Goal: Check status: Check status

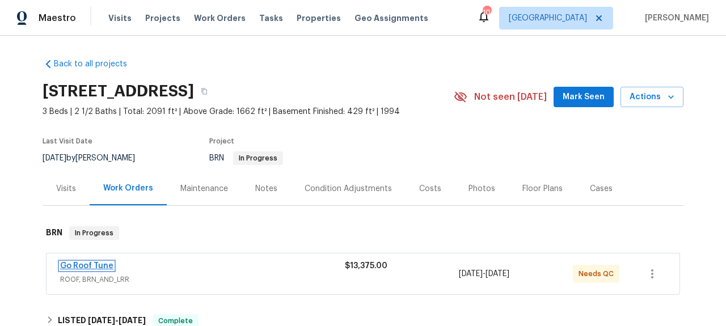
click at [104, 264] on link "Go Roof Tune" at bounding box center [86, 266] width 53 height 8
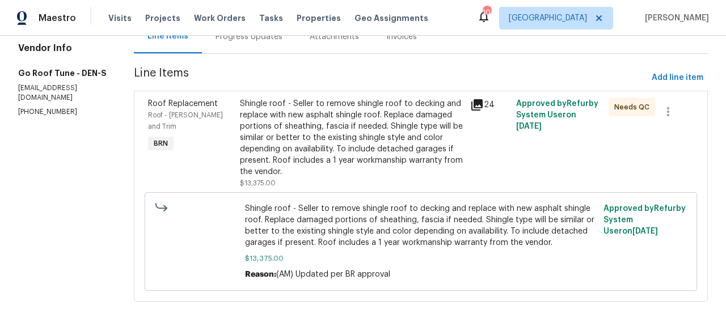
scroll to position [155, 0]
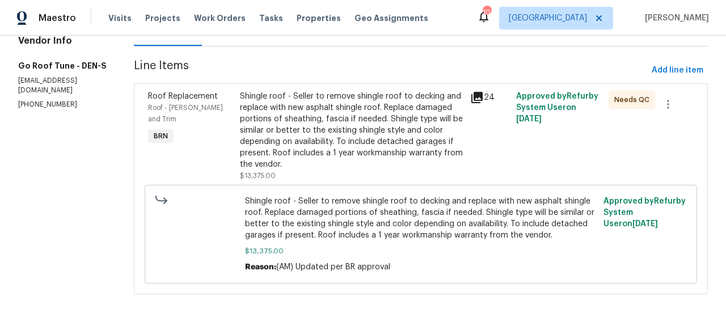
click at [483, 91] on icon at bounding box center [477, 98] width 14 height 14
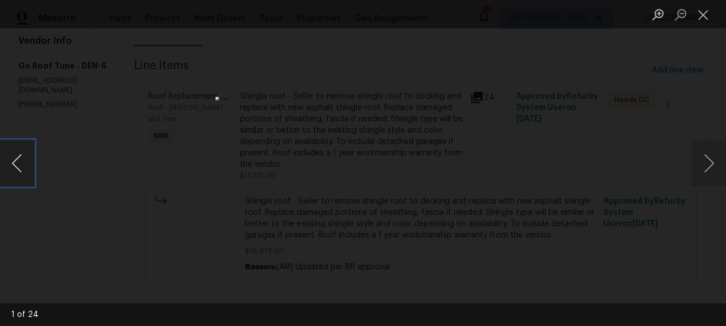
click at [8, 162] on button "Previous image" at bounding box center [17, 163] width 34 height 45
click at [14, 163] on button "Previous image" at bounding box center [17, 163] width 34 height 45
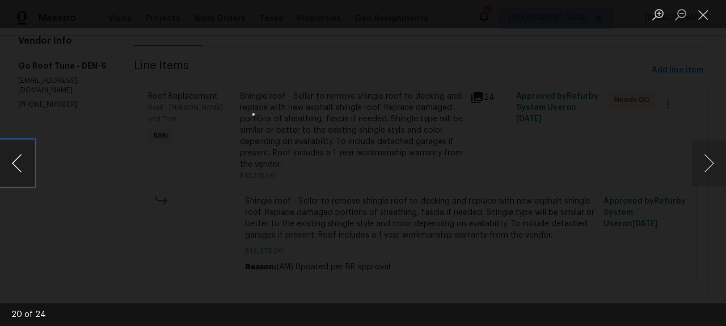
click at [14, 163] on button "Previous image" at bounding box center [17, 163] width 34 height 45
click at [353, 224] on img "Lightbox" at bounding box center [363, 163] width 525 height 236
click at [13, 161] on button "Previous image" at bounding box center [17, 163] width 34 height 45
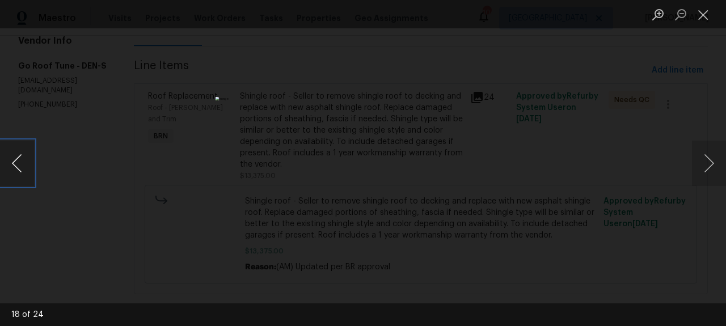
click at [13, 161] on button "Previous image" at bounding box center [17, 163] width 34 height 45
click at [11, 163] on button "Previous image" at bounding box center [17, 163] width 34 height 45
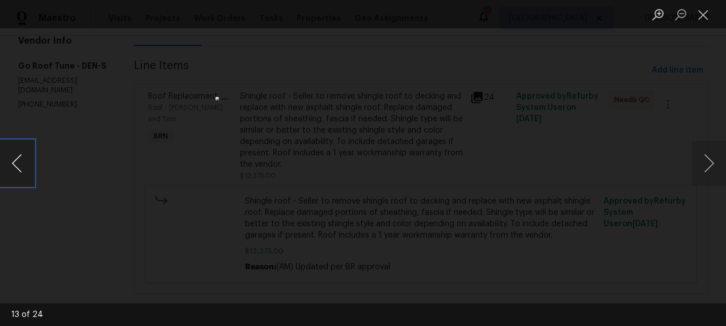
click at [11, 163] on button "Previous image" at bounding box center [17, 163] width 34 height 45
click at [712, 168] on button "Next image" at bounding box center [709, 163] width 34 height 45
click at [719, 163] on button "Next image" at bounding box center [709, 163] width 34 height 45
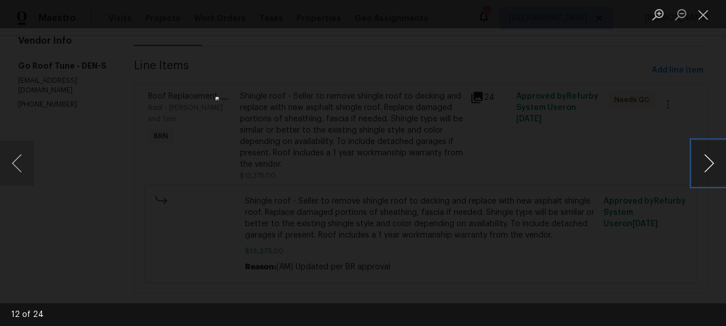
click at [719, 163] on button "Next image" at bounding box center [709, 163] width 34 height 45
click at [355, 185] on img "Lightbox" at bounding box center [363, 163] width 295 height 133
click at [714, 162] on button "Next image" at bounding box center [709, 163] width 34 height 45
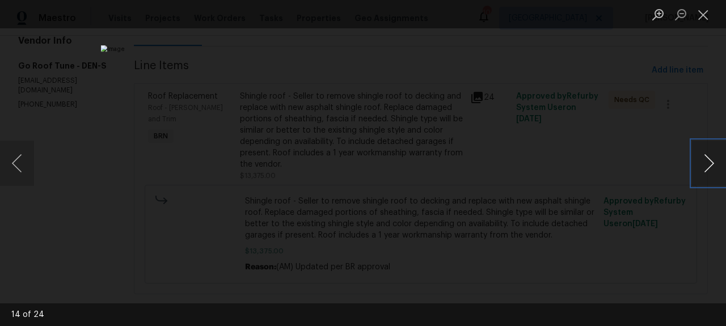
click at [709, 171] on button "Next image" at bounding box center [709, 163] width 34 height 45
click at [714, 163] on button "Next image" at bounding box center [709, 163] width 34 height 45
click at [717, 162] on button "Next image" at bounding box center [709, 163] width 34 height 45
click at [701, 9] on button "Close lightbox" at bounding box center [703, 15] width 23 height 20
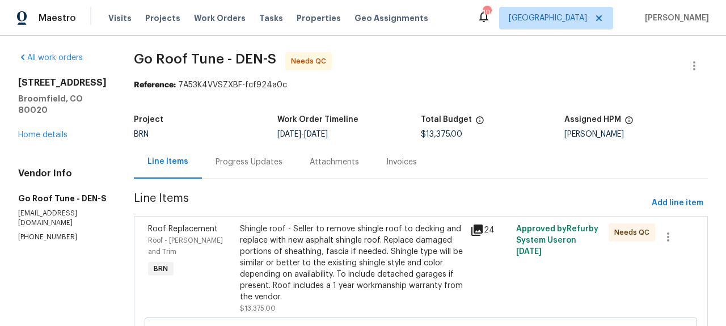
scroll to position [0, 0]
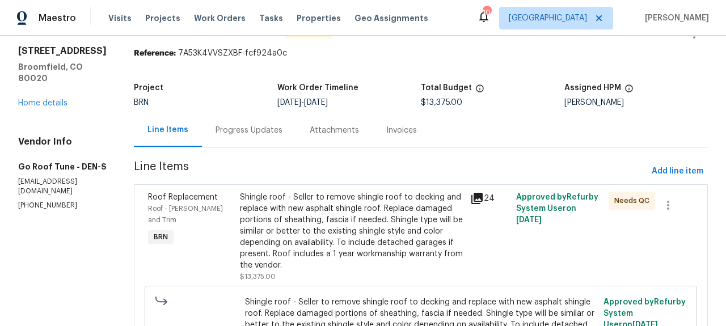
click at [274, 134] on div "Progress Updates" at bounding box center [249, 130] width 67 height 11
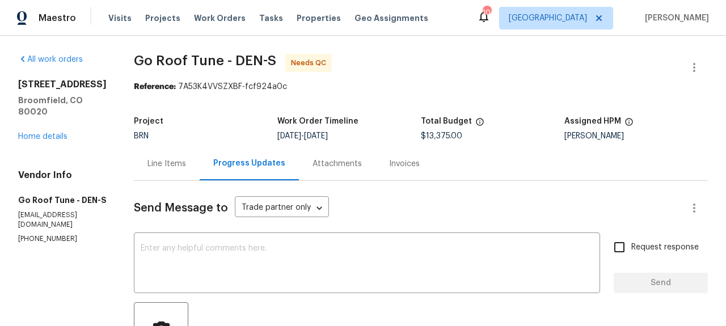
click at [420, 167] on div "Invoices" at bounding box center [404, 163] width 31 height 11
